Goal: Task Accomplishment & Management: Manage account settings

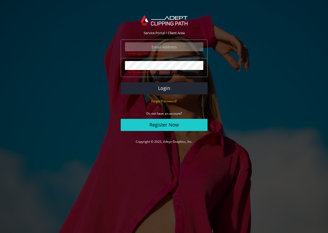
type input "[EMAIL_ADDRESS][DOMAIN_NAME]"
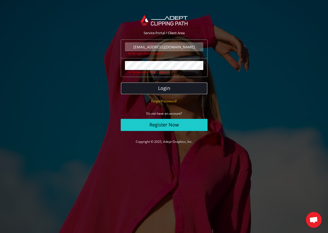
click at [169, 90] on button "Login" at bounding box center [164, 88] width 87 height 12
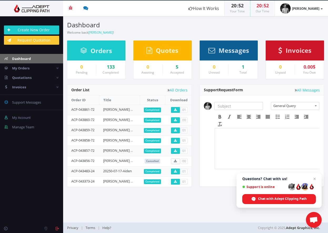
click at [315, 225] on span "Open chat" at bounding box center [314, 220] width 16 height 16
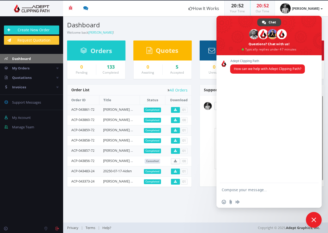
click at [180, 200] on section "Dashboard Welcome back Thomas Ingersoll ! Create New Order Welcome Thomas Inger…" at bounding box center [195, 119] width 265 height 206
click at [194, 31] on div "Dashboard Welcome back Thomas Ingersoll !" at bounding box center [129, 25] width 133 height 19
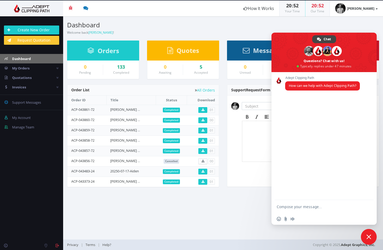
click at [306, 111] on div "Adept Clipping Path How can we help with Adept Clipping Path?" at bounding box center [324, 136] width 105 height 128
click at [328, 233] on span "Close chat" at bounding box center [369, 237] width 16 height 16
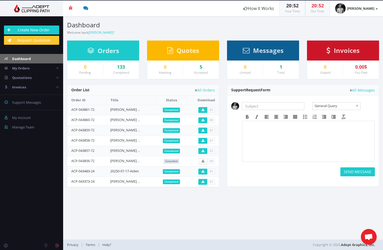
click at [328, 233] on span "Open chat" at bounding box center [369, 237] width 9 height 7
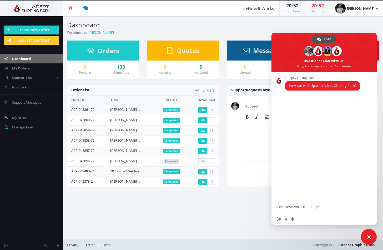
click at [328, 40] on span "Chat" at bounding box center [327, 39] width 7 height 8
